Goal: Share content

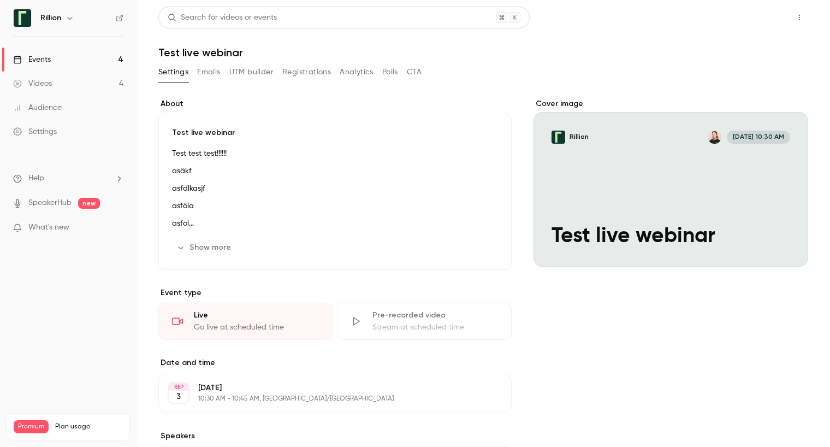
click at [749, 18] on button "Share" at bounding box center [760, 18] width 43 height 22
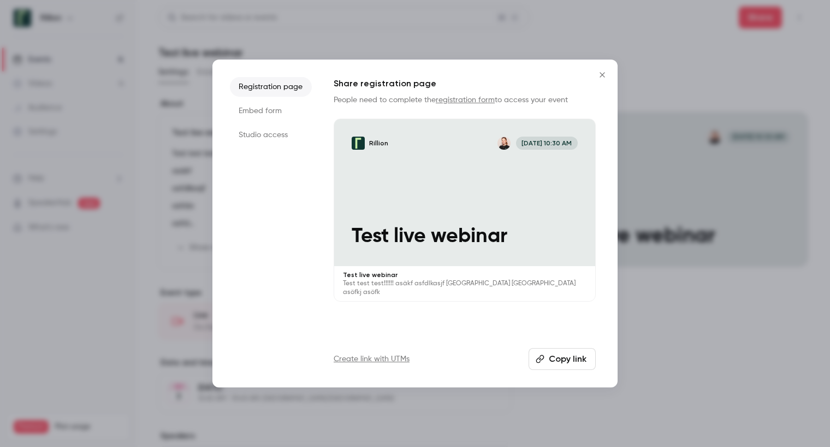
click at [545, 359] on button "Copy link" at bounding box center [561, 359] width 67 height 22
click at [600, 70] on icon "Close" at bounding box center [602, 74] width 13 height 9
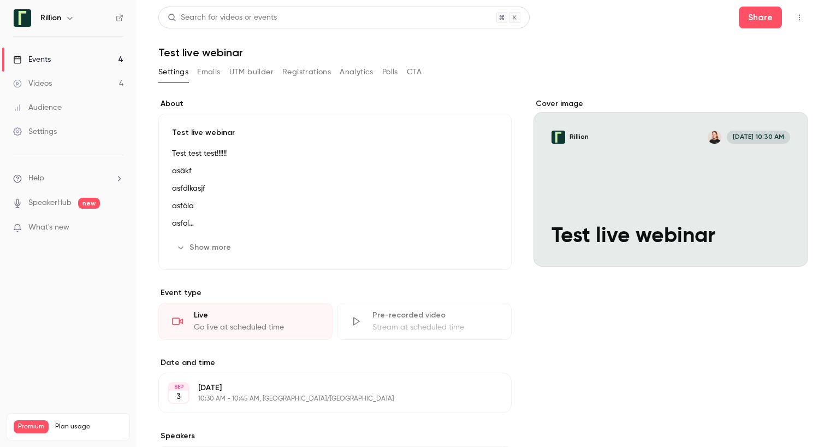
click at [44, 62] on div "Events" at bounding box center [32, 59] width 38 height 11
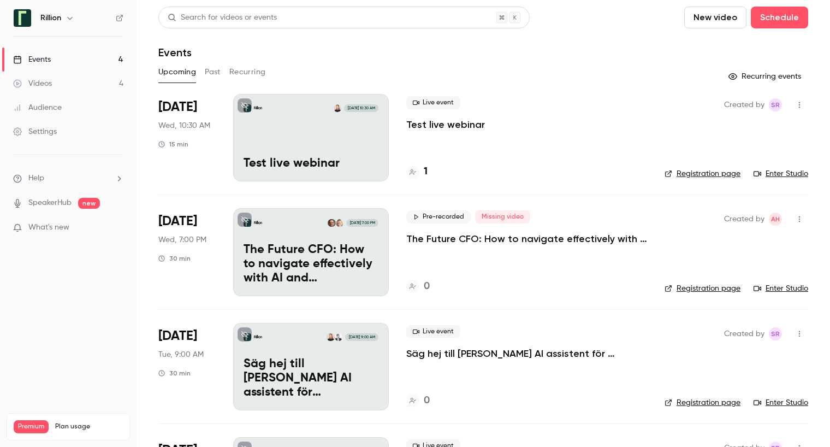
click at [787, 175] on link "Enter Studio" at bounding box center [780, 173] width 55 height 11
